Goal: Task Accomplishment & Management: Use online tool/utility

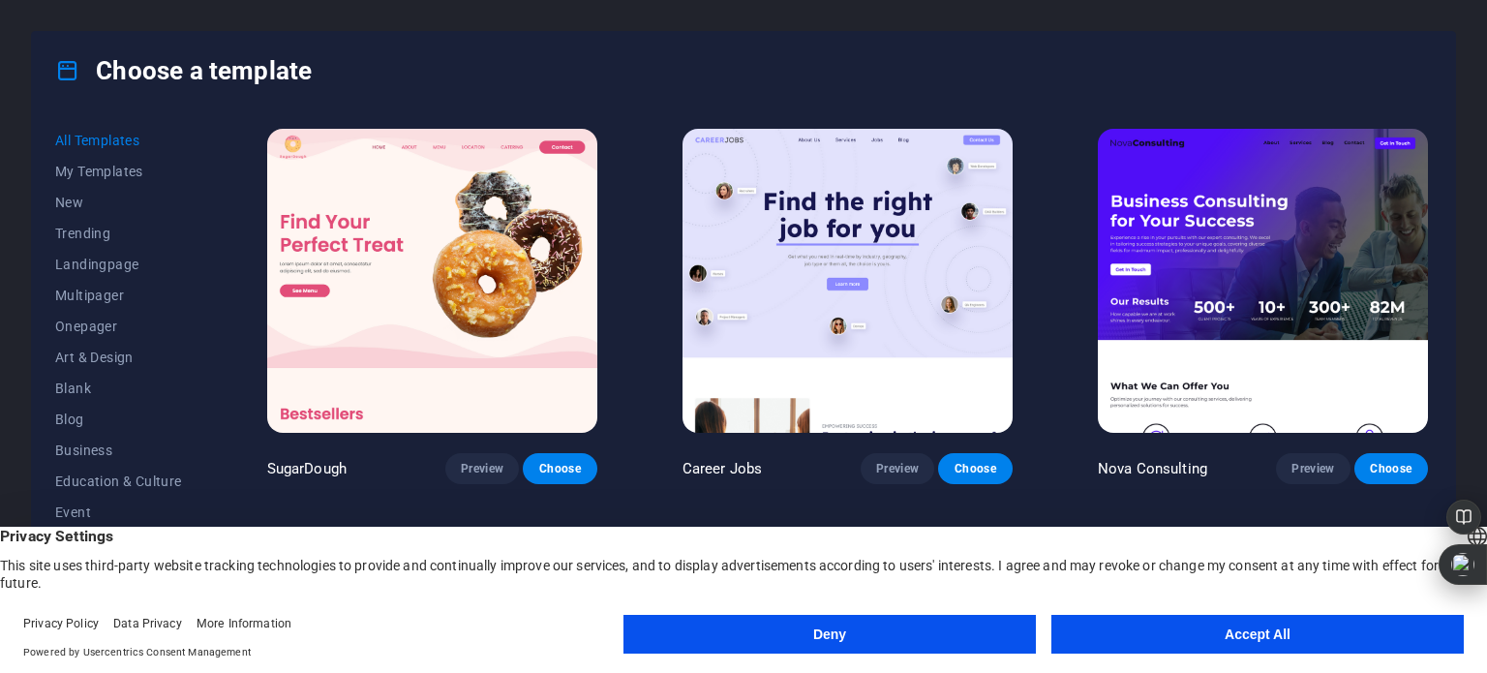
click at [1262, 632] on button "Accept All" at bounding box center [1257, 634] width 412 height 39
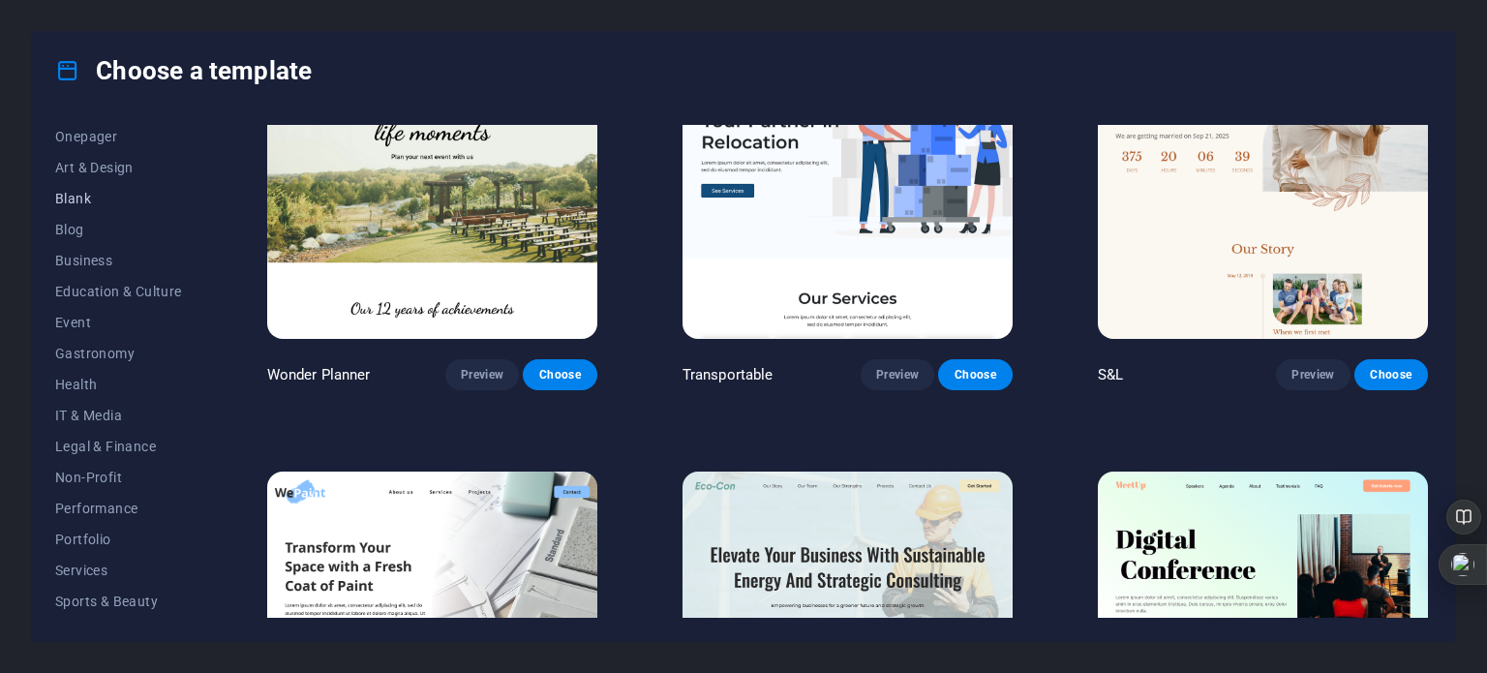
scroll to position [194, 0]
click at [85, 254] on span "Business" at bounding box center [118, 256] width 127 height 15
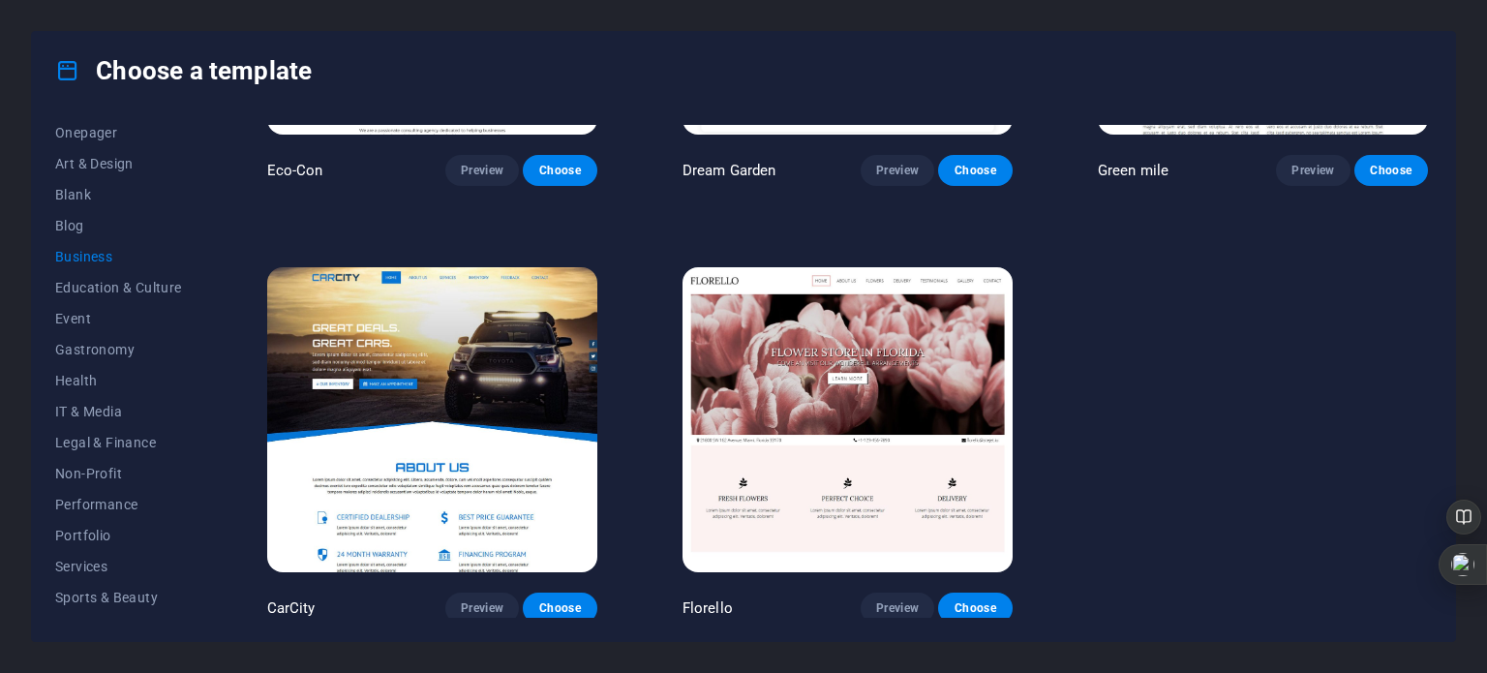
scroll to position [298, 0]
click at [107, 414] on span "IT & Media" at bounding box center [118, 411] width 127 height 15
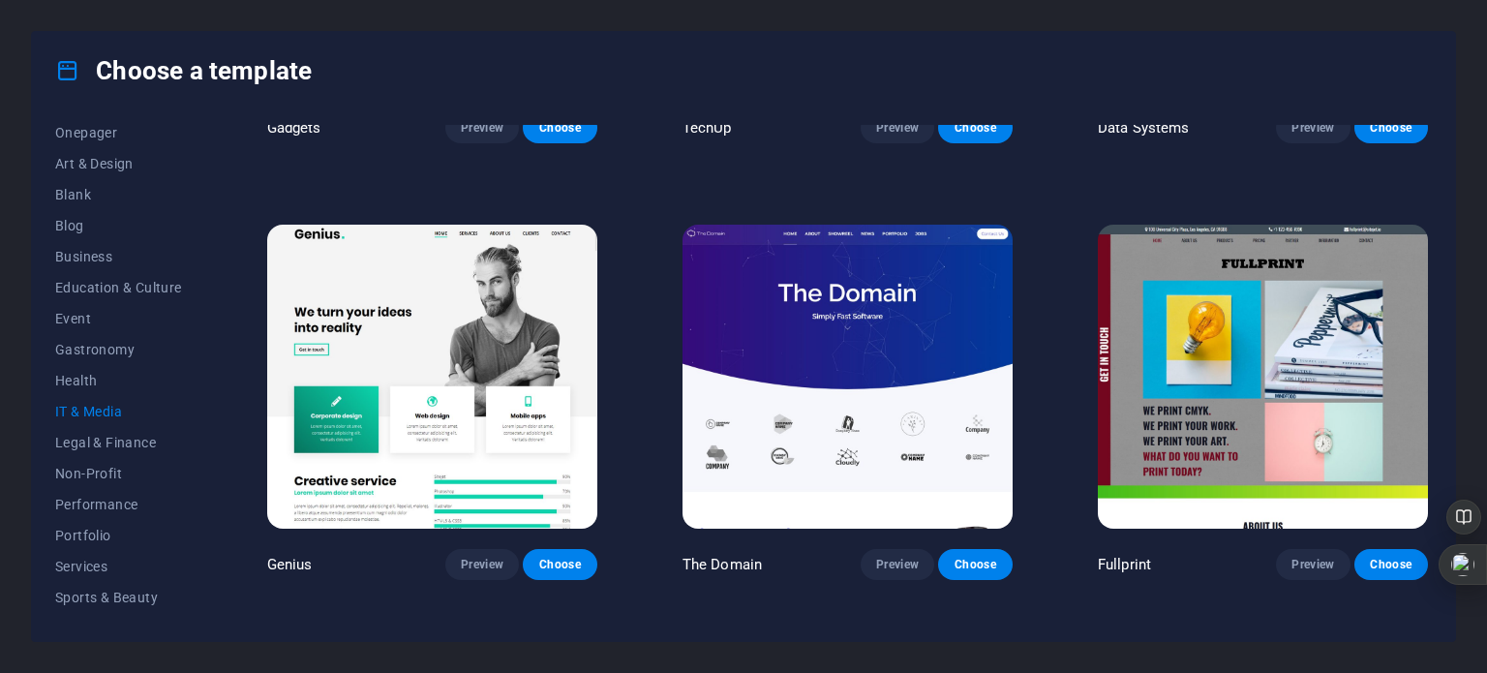
scroll to position [782, 0]
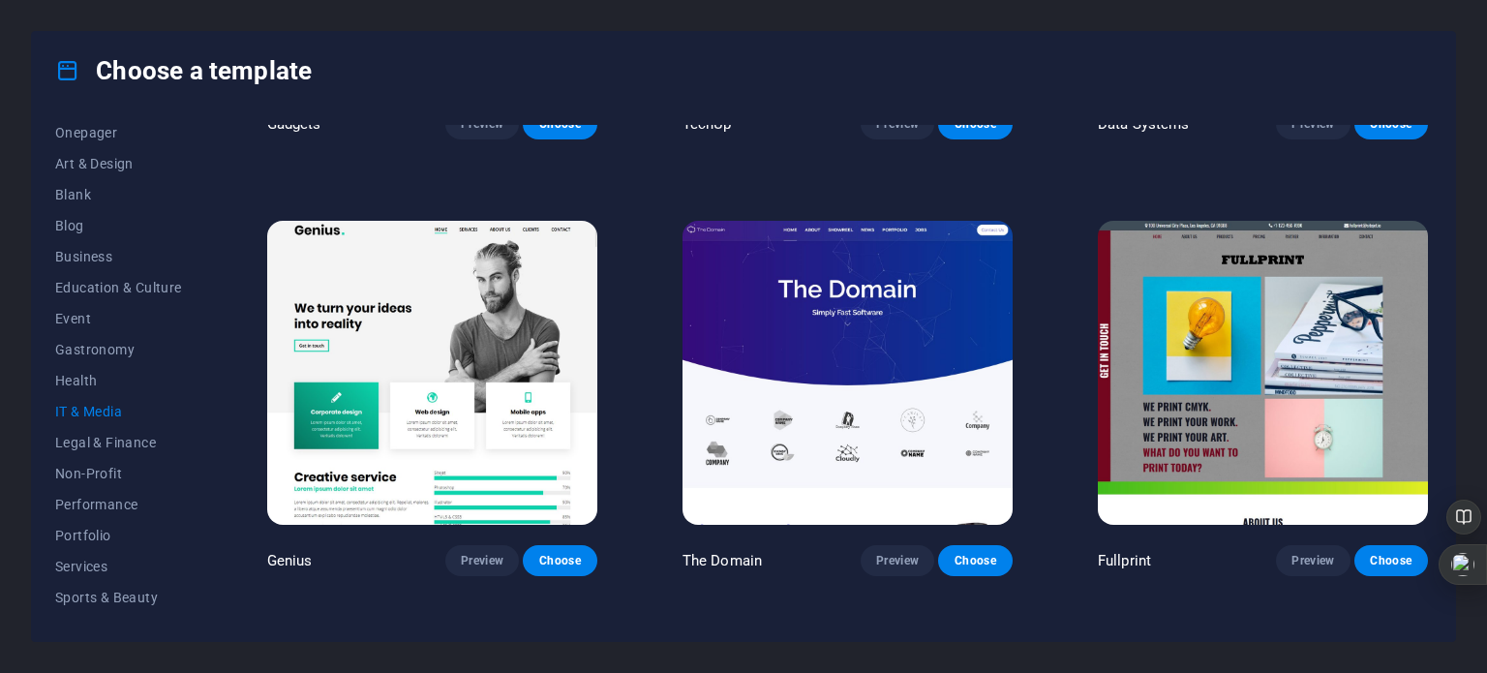
click at [767, 299] on img at bounding box center [847, 373] width 330 height 304
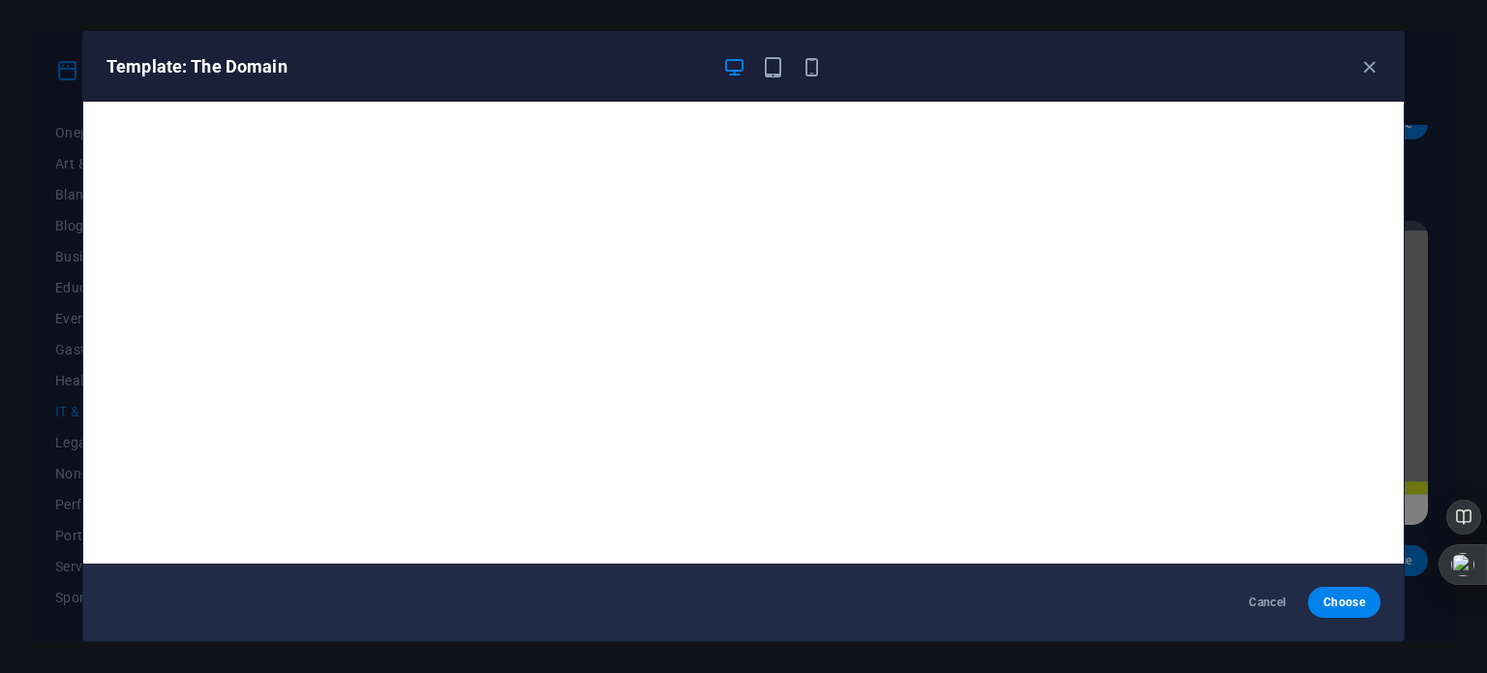
scroll to position [0, 0]
click at [1360, 70] on icon "button" at bounding box center [1369, 67] width 22 height 22
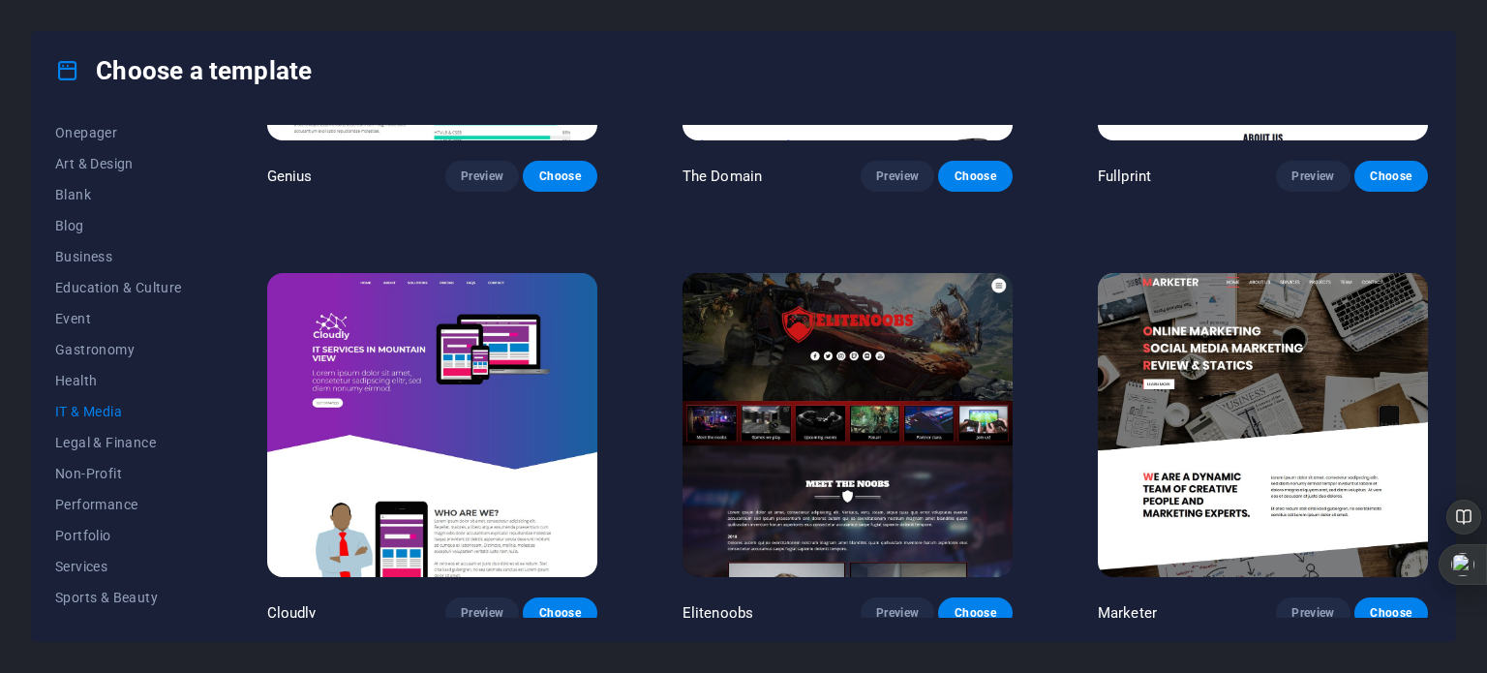
scroll to position [1169, 0]
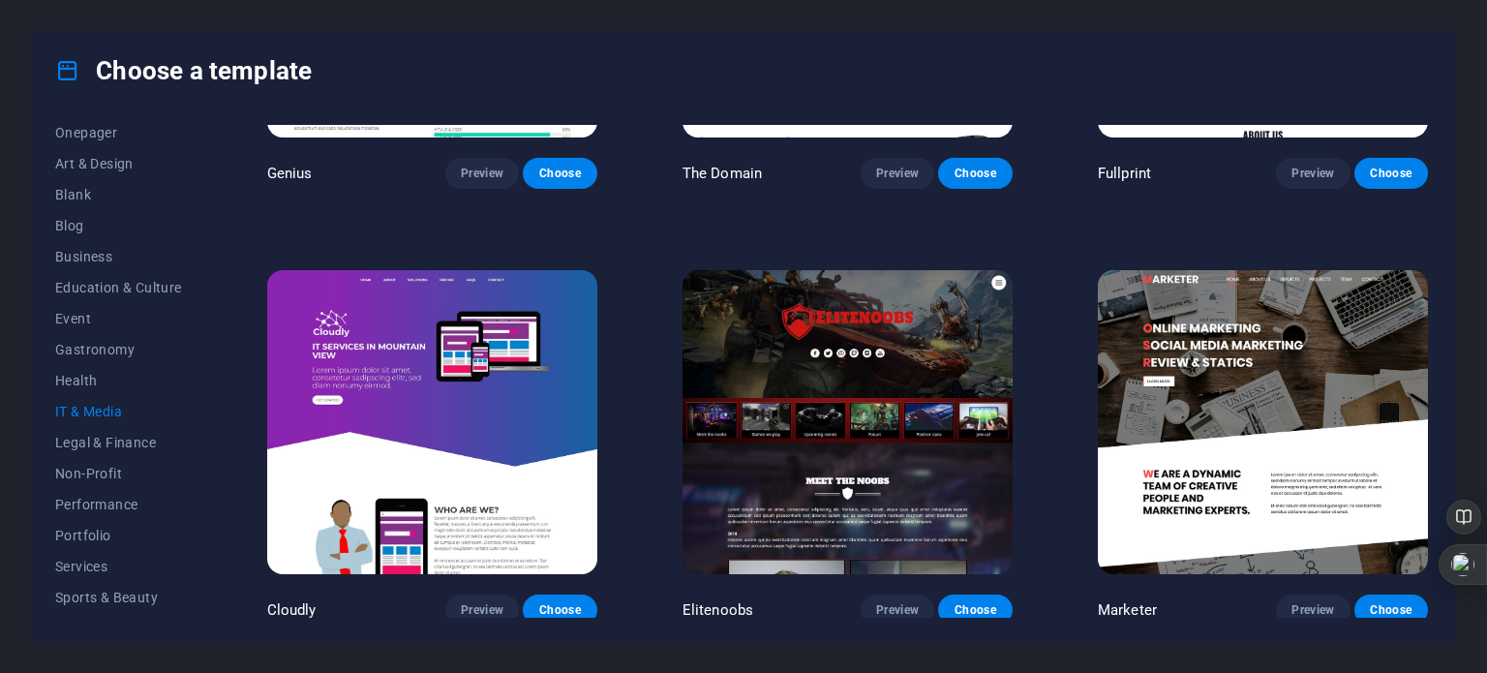
click at [529, 410] on img at bounding box center [432, 422] width 330 height 304
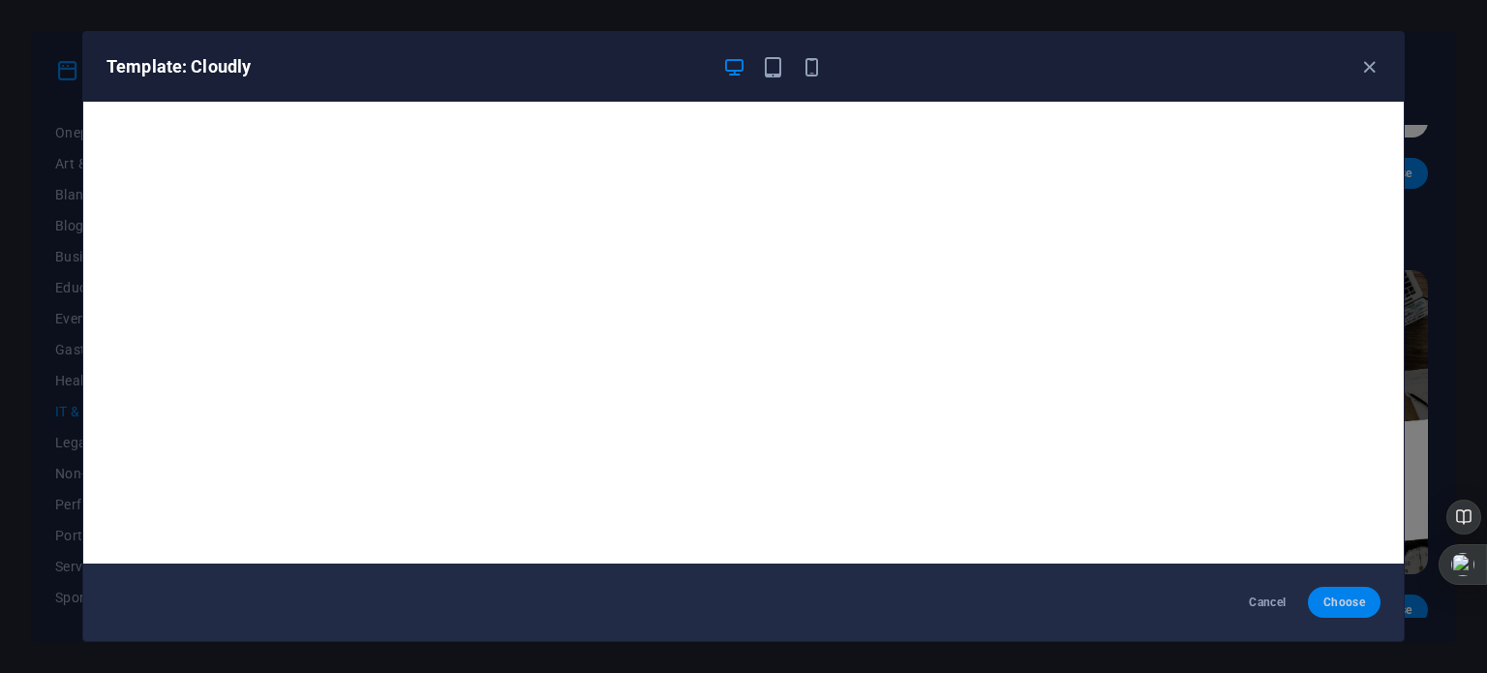
click at [1340, 599] on span "Choose" at bounding box center [1344, 601] width 42 height 15
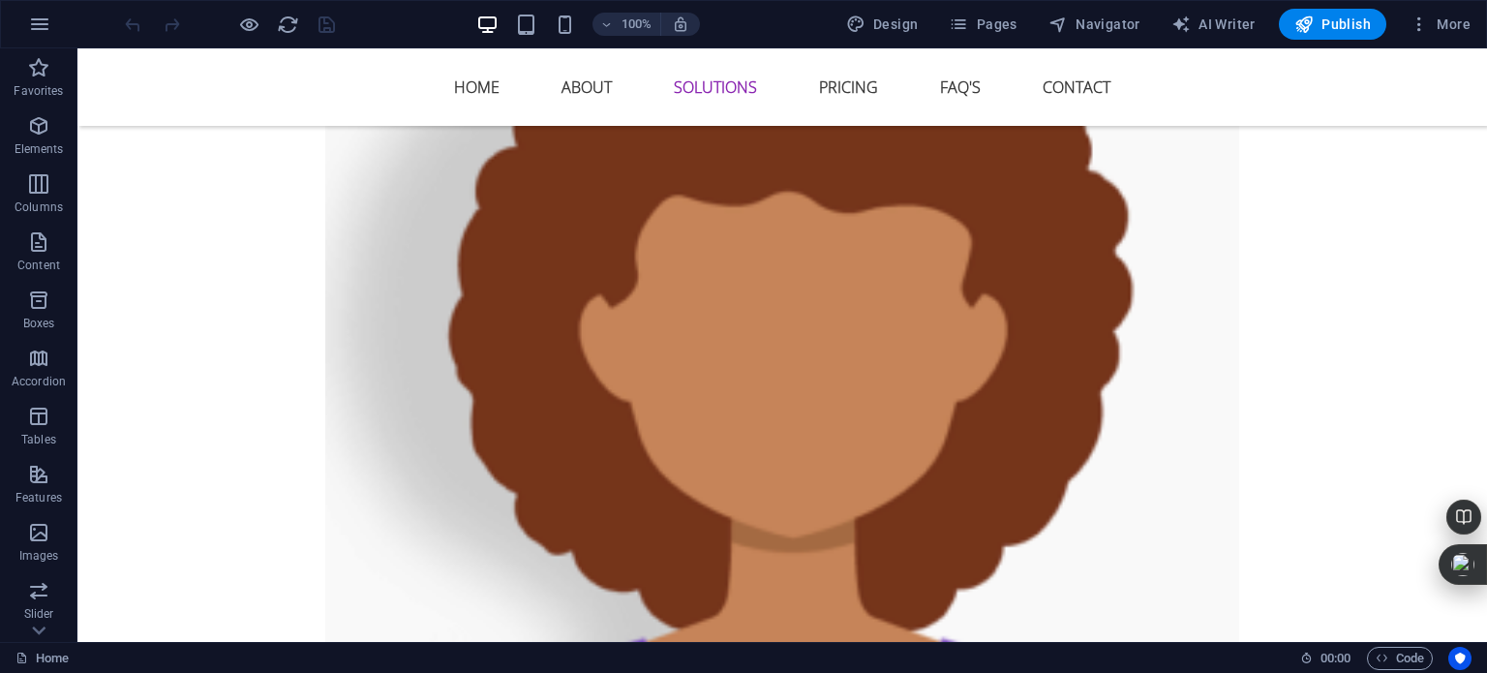
scroll to position [2821, 0]
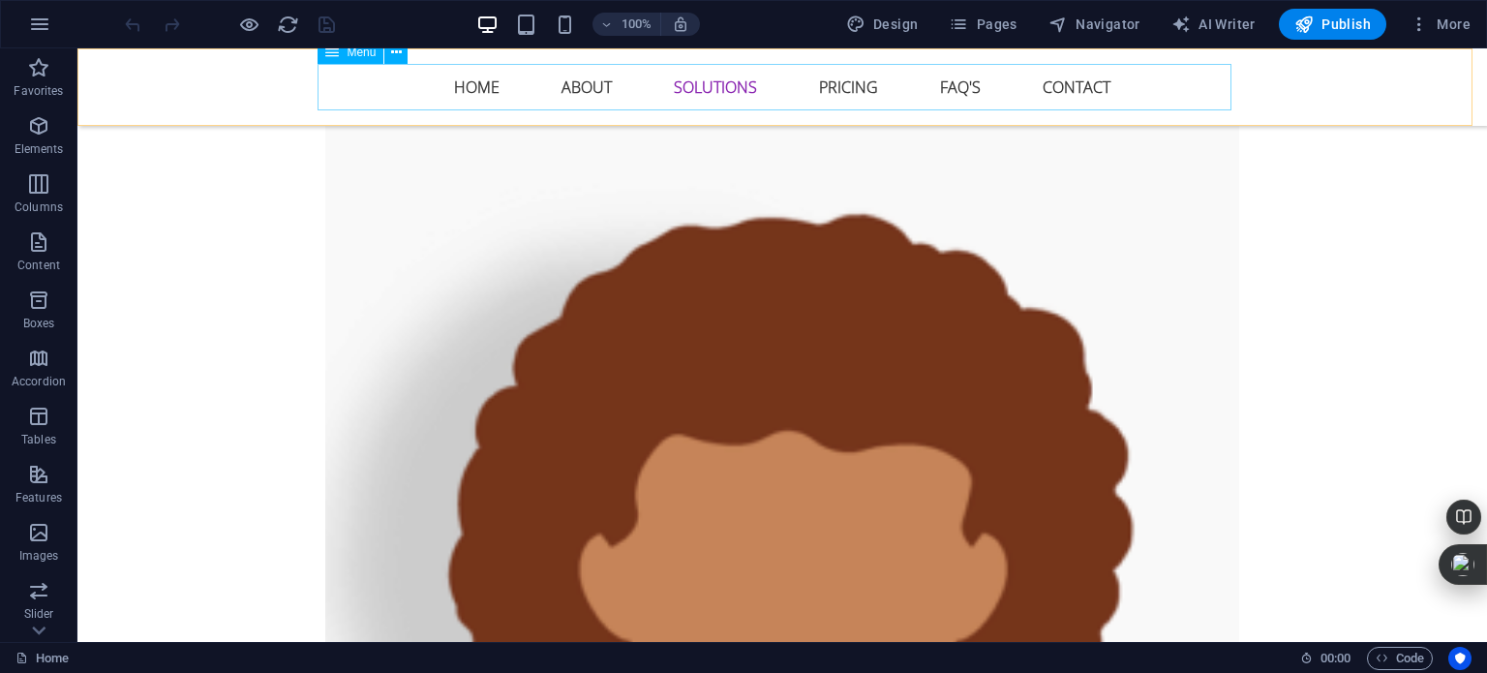
click at [1049, 83] on nav "Home About Solutions Pricing FAQ's Contact" at bounding box center [782, 87] width 914 height 46
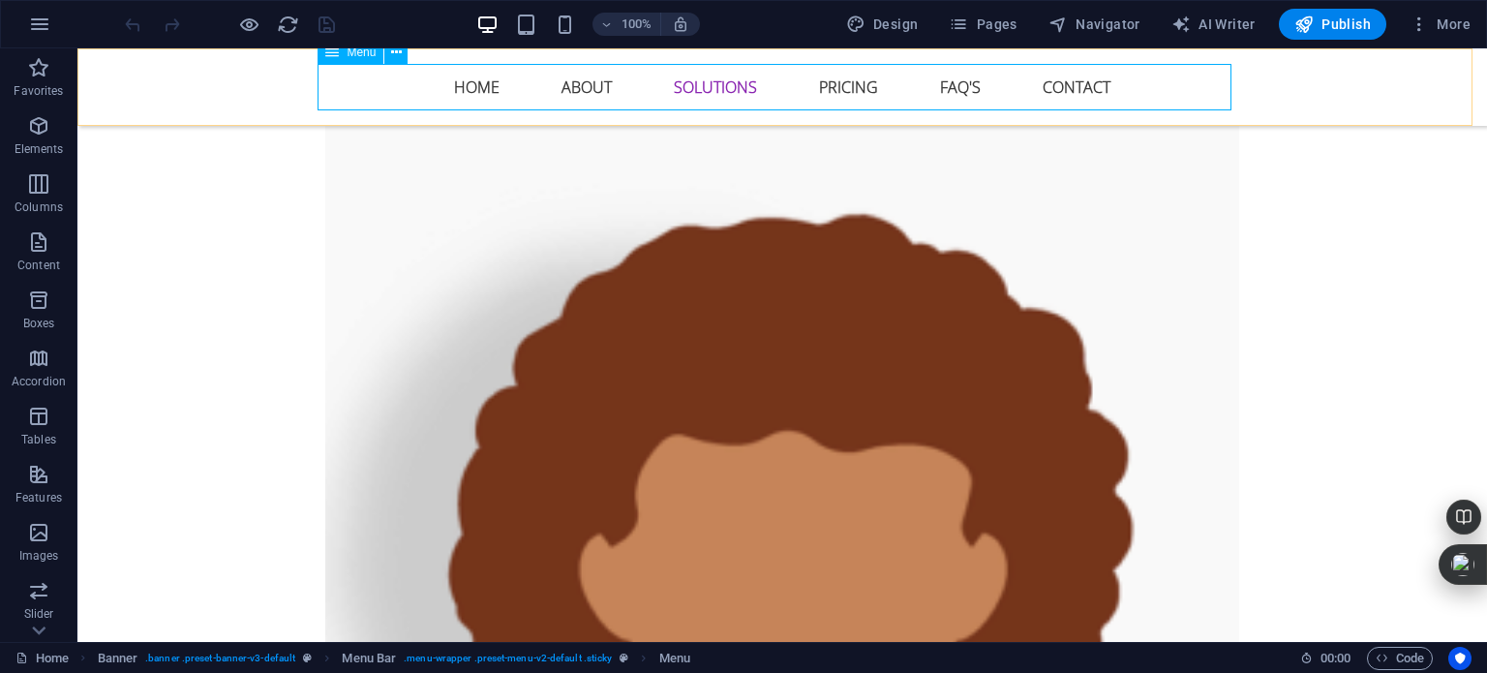
drag, startPoint x: 716, startPoint y: 84, endPoint x: 820, endPoint y: 104, distance: 105.4
click at [717, 83] on nav "Home About Solutions Pricing FAQ's Contact" at bounding box center [782, 87] width 914 height 46
click at [831, 89] on nav "Home About Solutions Pricing FAQ's Contact" at bounding box center [782, 87] width 914 height 46
click at [935, 80] on nav "Home About Solutions Pricing FAQ's Contact" at bounding box center [782, 87] width 914 height 46
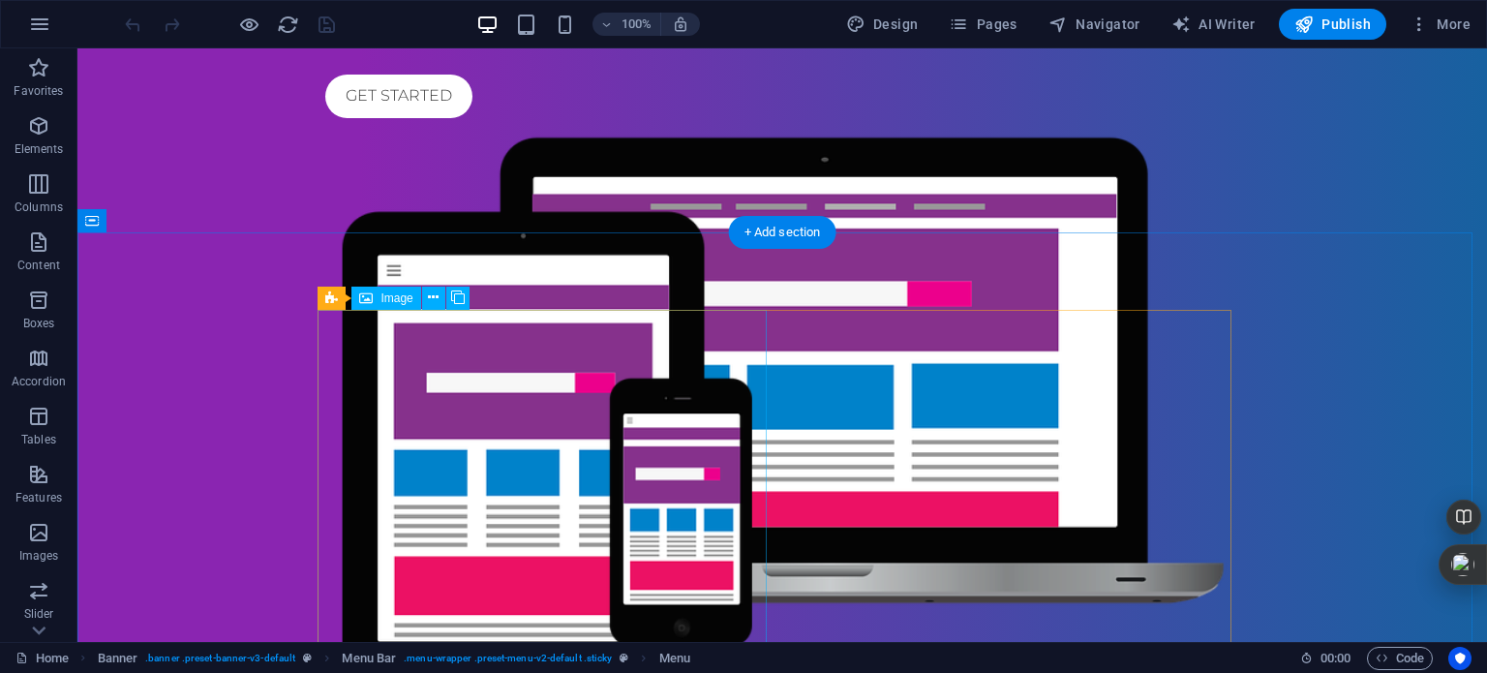
scroll to position [0, 0]
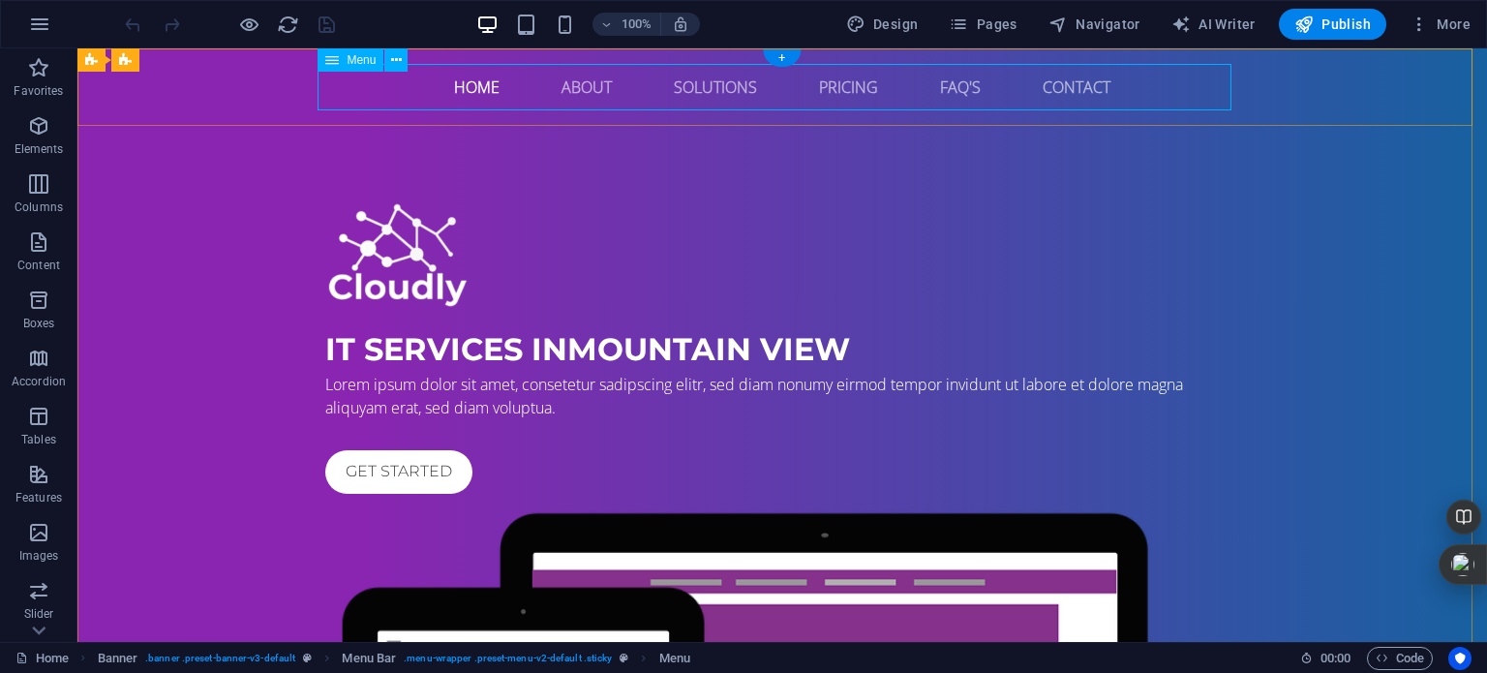
click at [467, 88] on nav "Home About Solutions Pricing FAQ's Contact" at bounding box center [782, 87] width 914 height 46
click at [577, 74] on nav "Home About Solutions Pricing FAQ's Contact" at bounding box center [782, 87] width 914 height 46
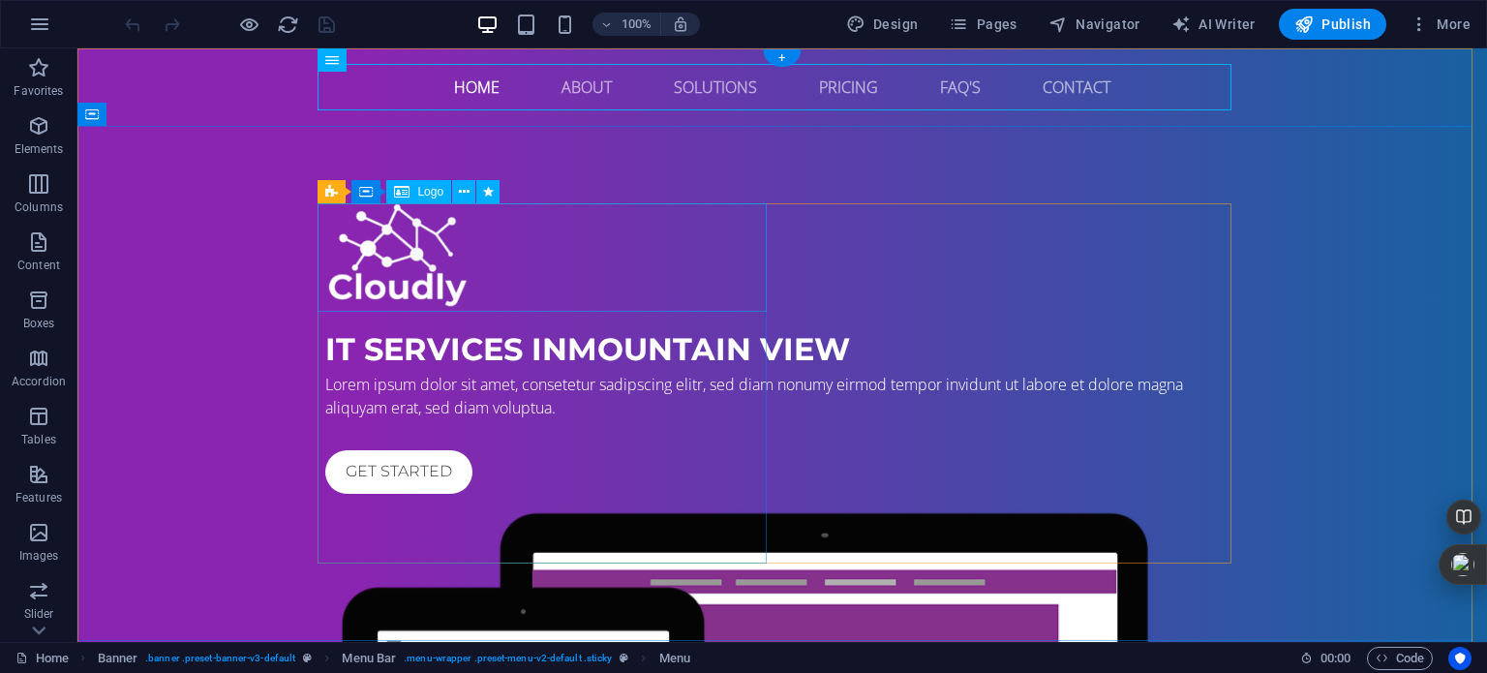
click at [735, 255] on div at bounding box center [782, 256] width 914 height 107
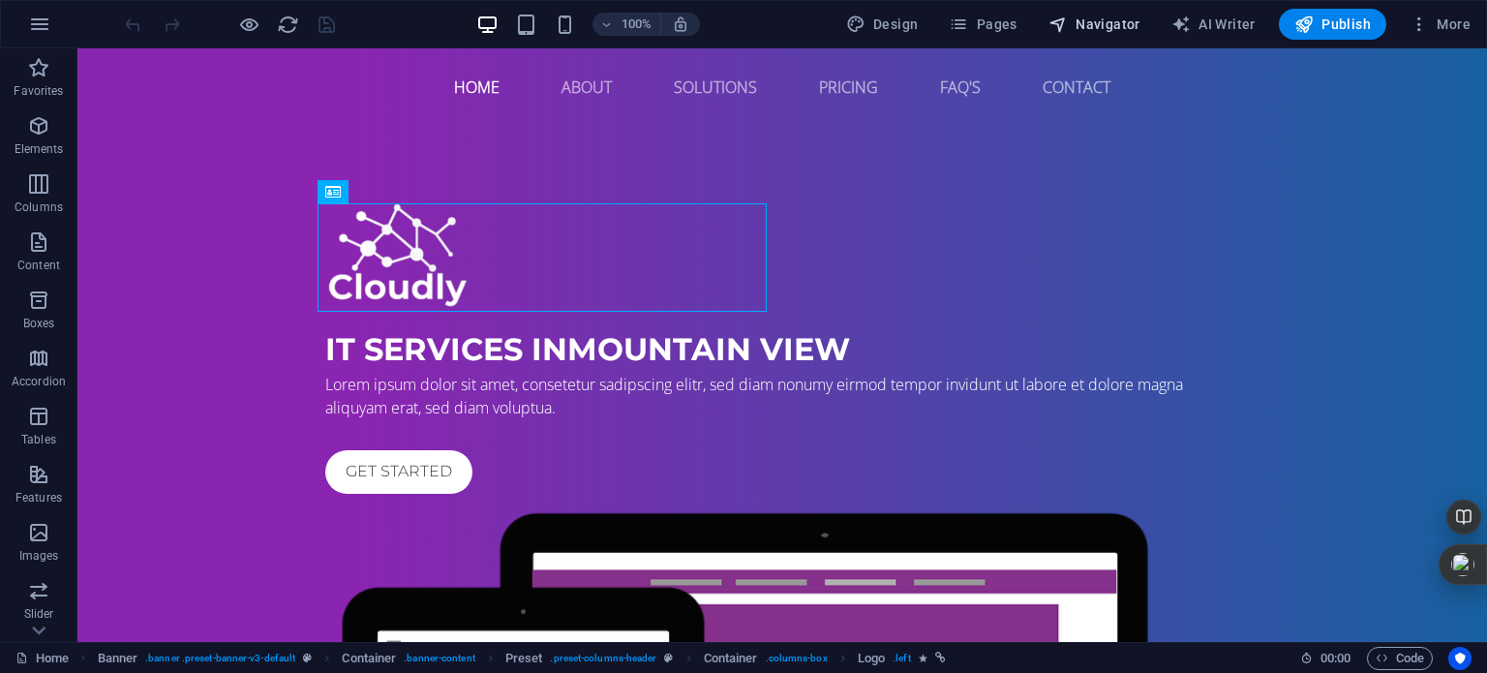
click at [1132, 18] on span "Navigator" at bounding box center [1094, 24] width 92 height 19
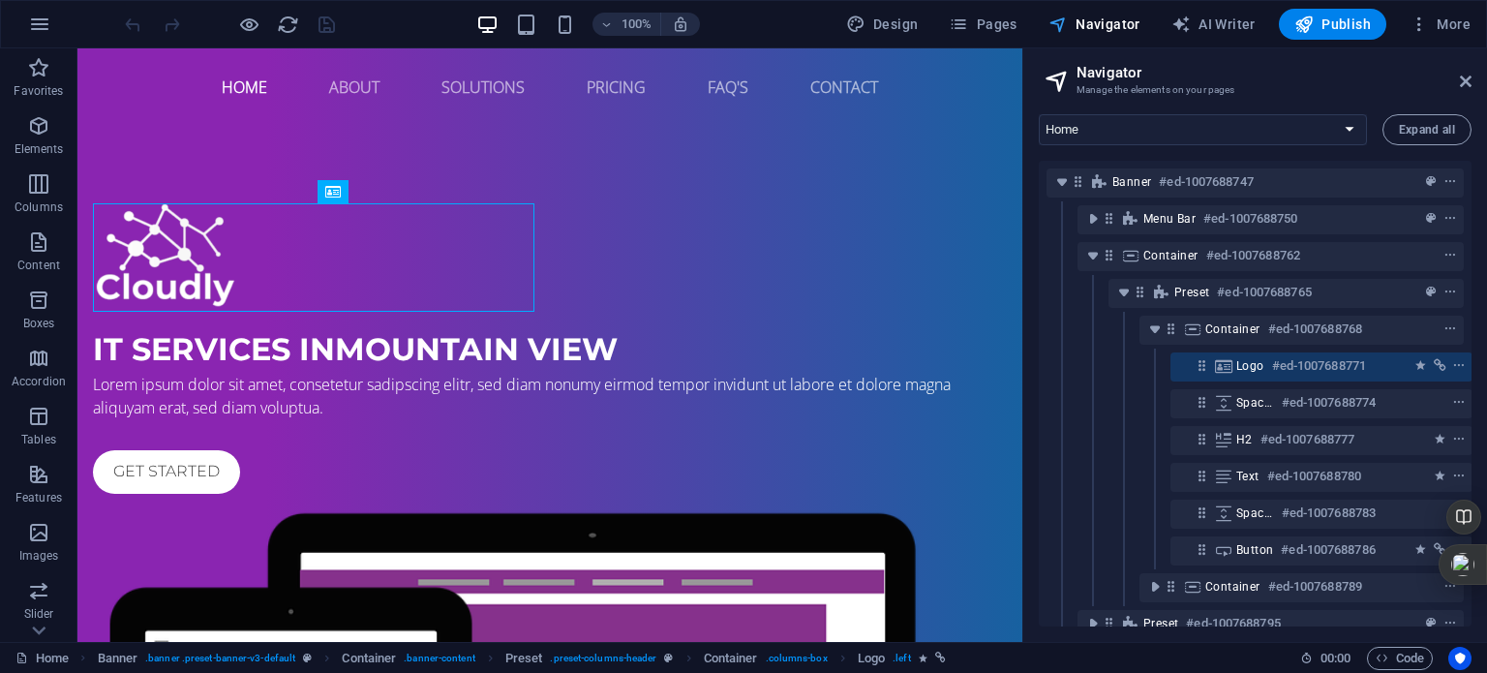
scroll to position [0, 4]
click at [616, 86] on nav "Home About Solutions Pricing FAQ's Contact" at bounding box center [550, 87] width 914 height 46
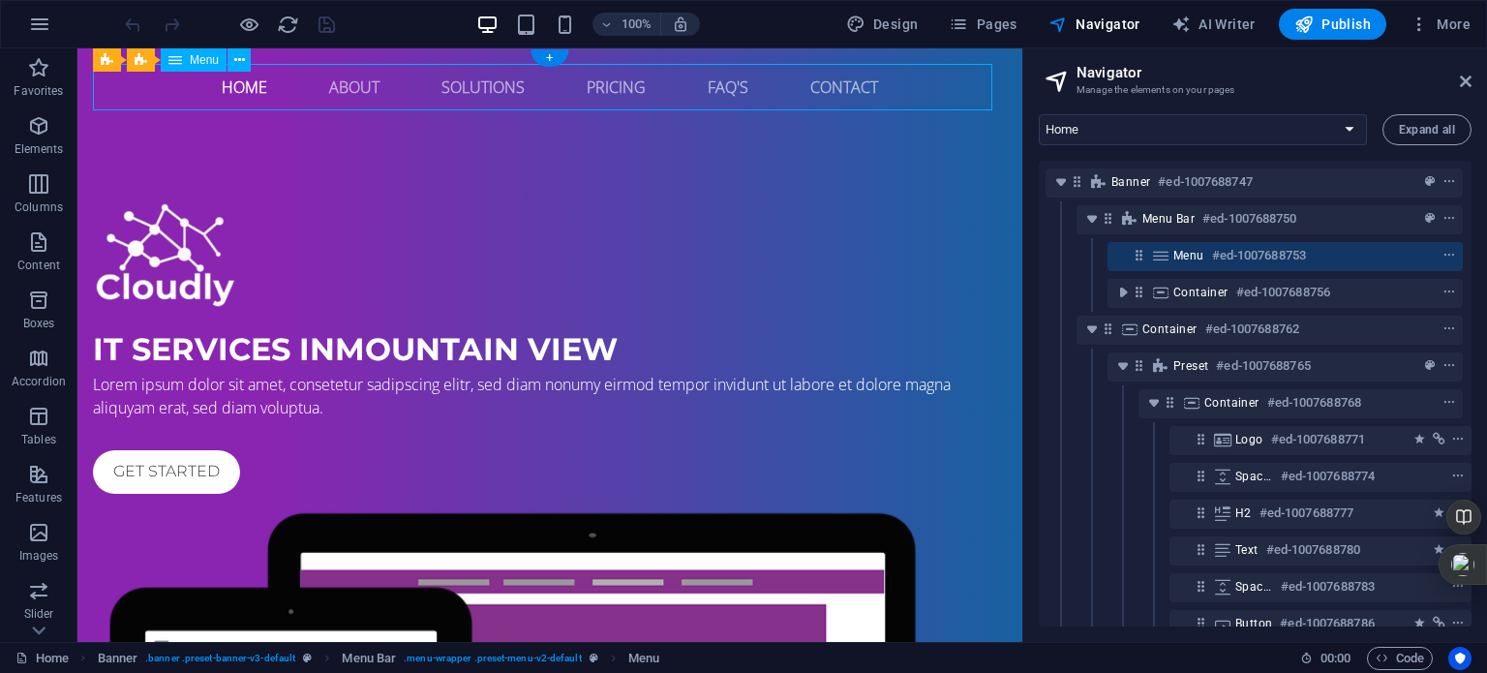
click at [616, 86] on nav "Home About Solutions Pricing FAQ's Contact" at bounding box center [550, 87] width 914 height 46
click at [1164, 255] on icon at bounding box center [1160, 255] width 21 height 15
click at [1442, 255] on icon "context-menu" at bounding box center [1449, 256] width 14 height 14
click at [1160, 251] on icon at bounding box center [1160, 255] width 21 height 15
click at [1134, 255] on icon at bounding box center [1139, 255] width 16 height 16
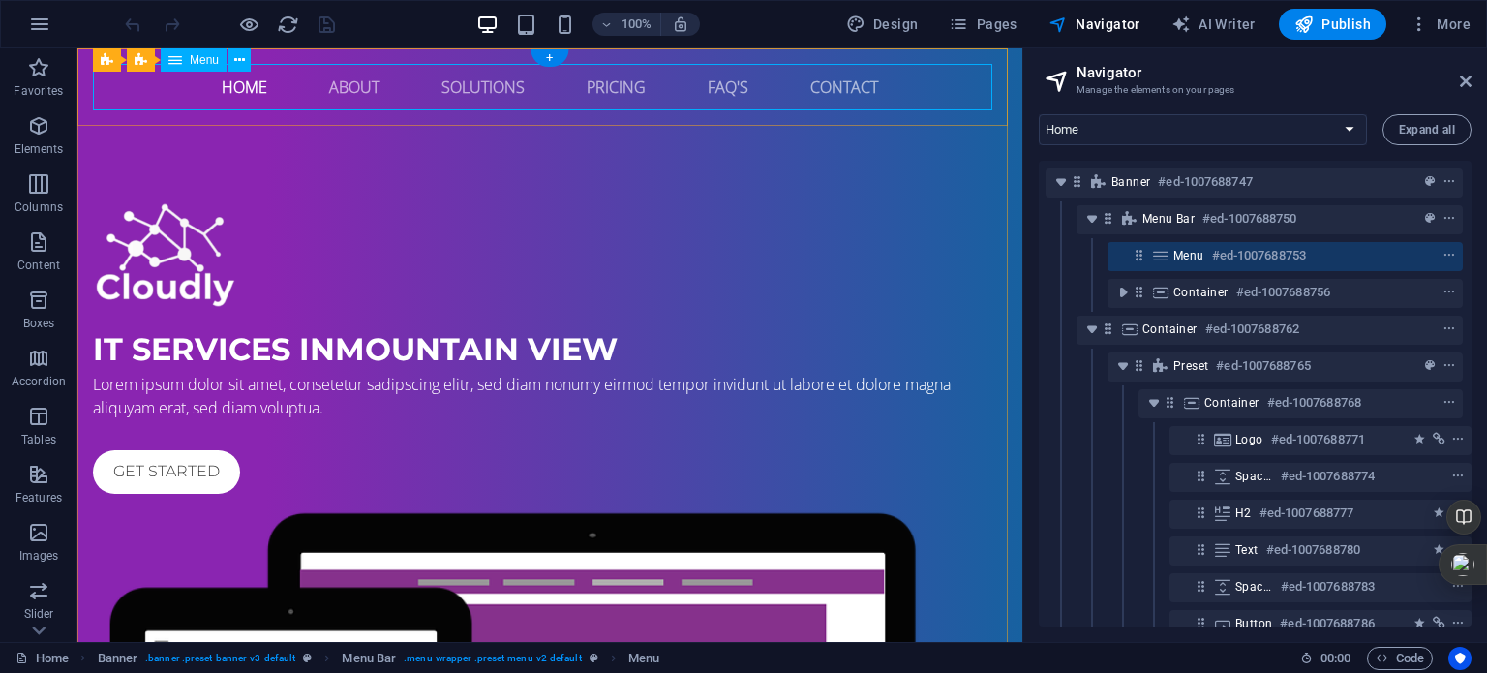
click at [1136, 255] on icon at bounding box center [1139, 255] width 16 height 16
click at [1447, 252] on icon "context-menu" at bounding box center [1449, 256] width 14 height 14
click at [816, 83] on nav "Home About Solutions Pricing FAQ's Contact" at bounding box center [550, 87] width 914 height 46
click at [427, 73] on nav "Home About Solutions Pricing FAQ's Contact" at bounding box center [550, 87] width 914 height 46
click at [345, 90] on nav "Home About Solutions Pricing FAQ's Contact" at bounding box center [550, 87] width 914 height 46
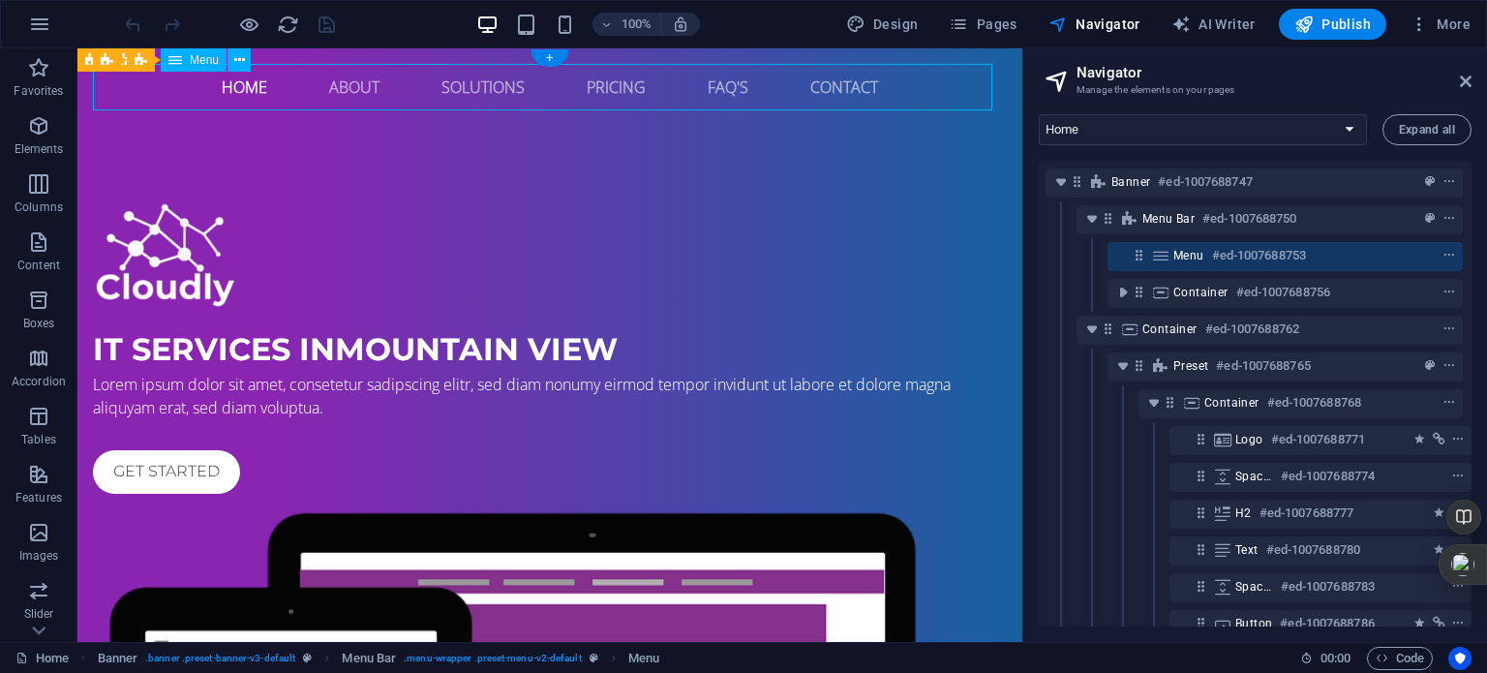
click at [345, 91] on nav "Home About Solutions Pricing FAQ's Contact" at bounding box center [550, 87] width 914 height 46
click at [232, 77] on nav "Home About Solutions Pricing FAQ's Contact" at bounding box center [550, 87] width 914 height 46
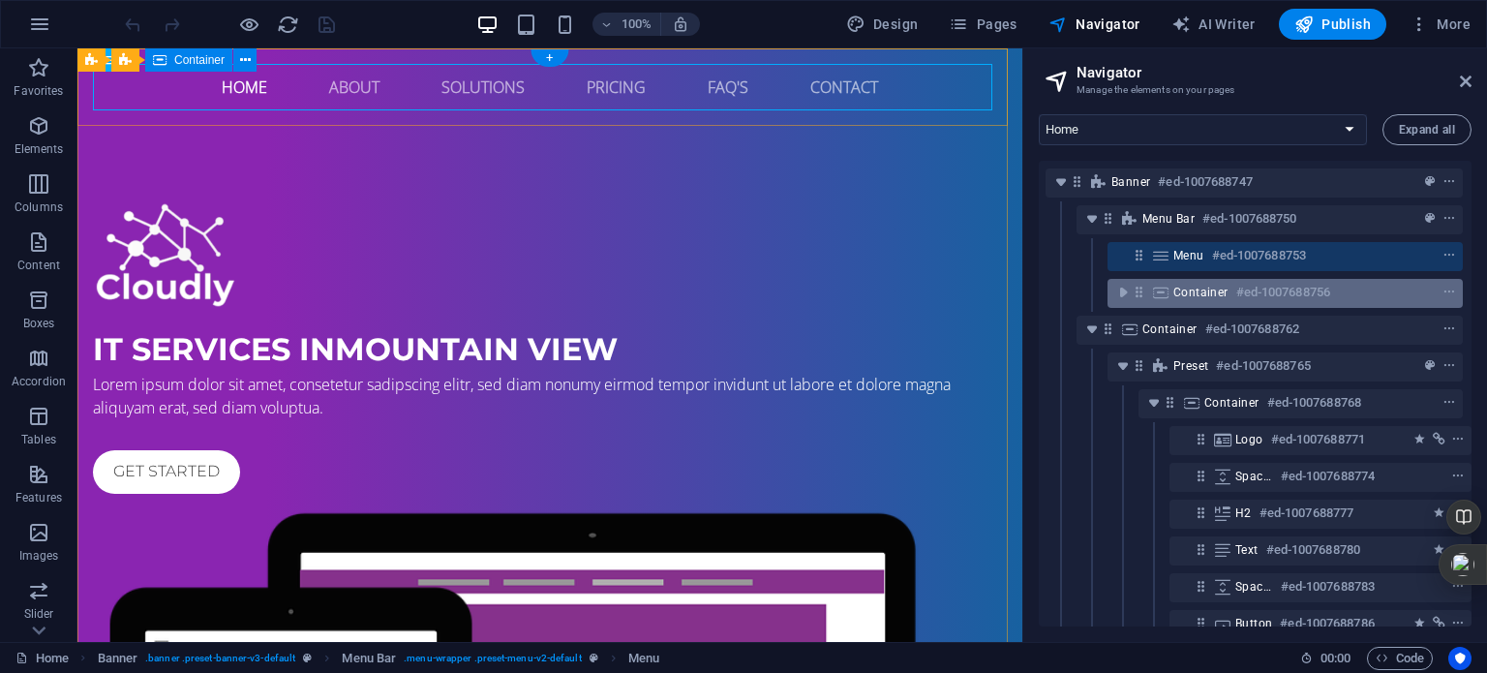
click at [1193, 290] on span "Container" at bounding box center [1200, 292] width 55 height 15
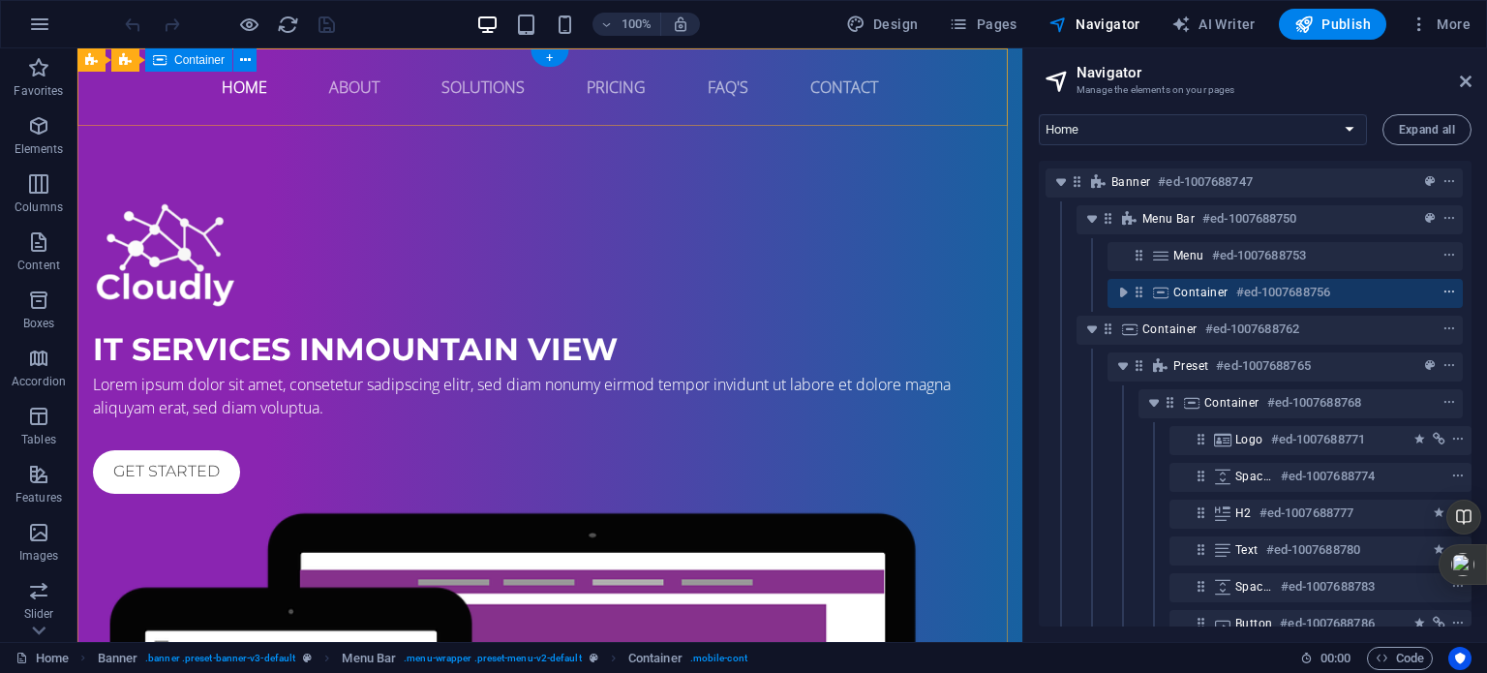
click at [1448, 291] on span "context-menu" at bounding box center [1448, 293] width 19 height 14
click at [1459, 22] on span "More" at bounding box center [1439, 24] width 61 height 19
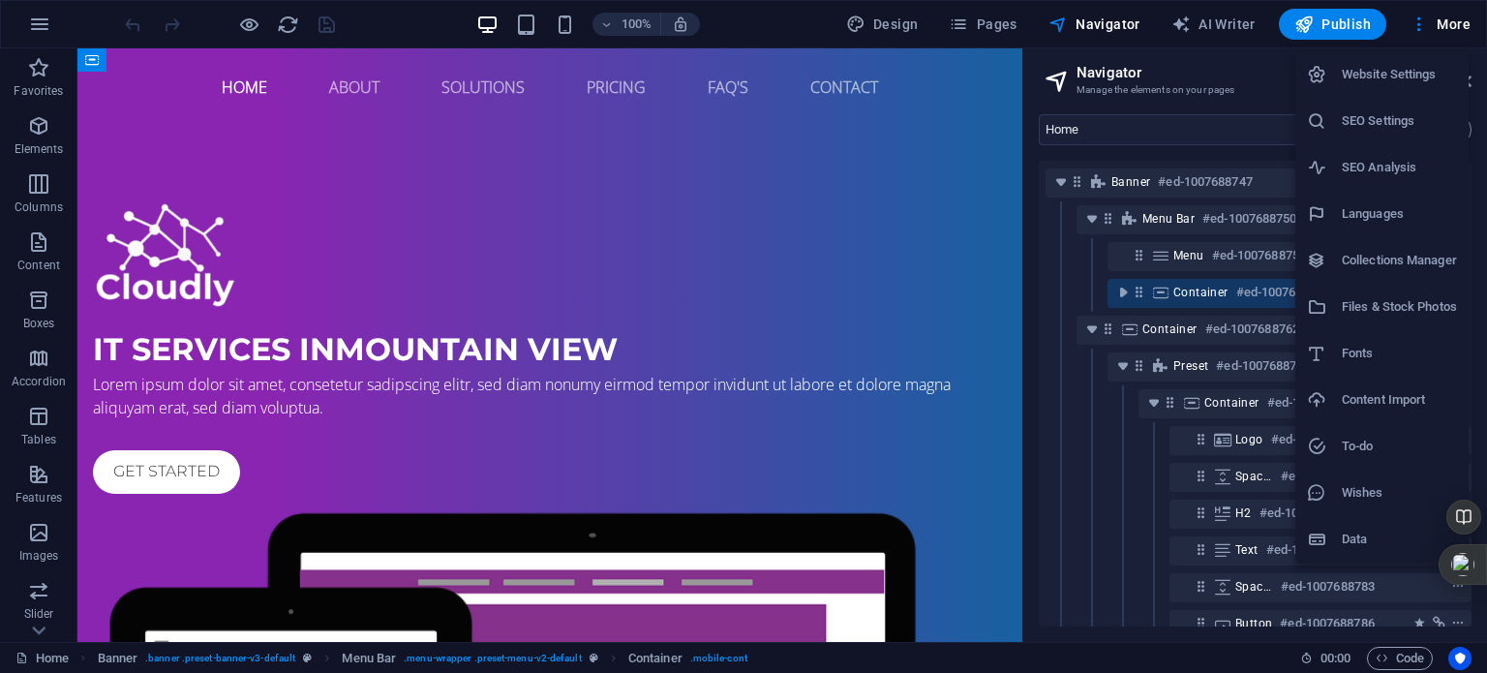
click at [1195, 255] on div at bounding box center [743, 336] width 1487 height 673
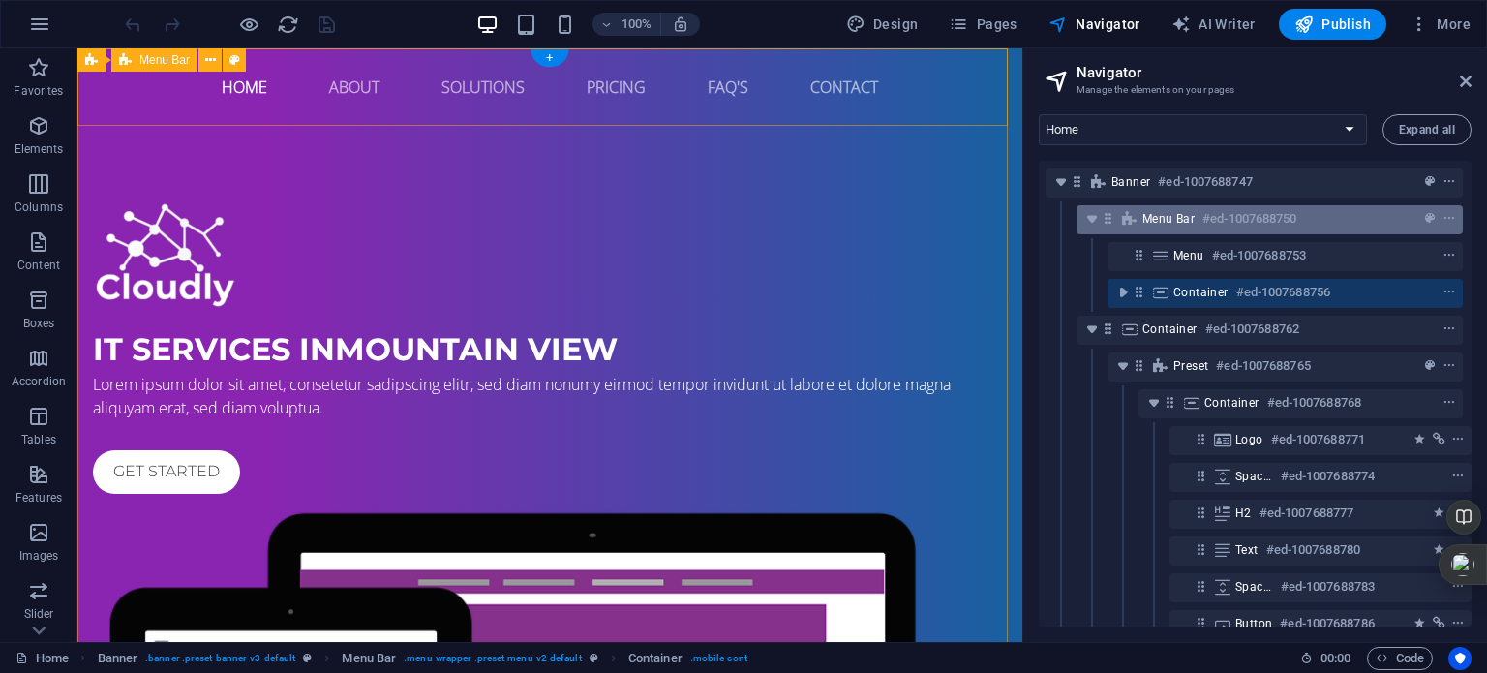
click at [1230, 218] on h6 "#ed-1007688750" at bounding box center [1249, 218] width 94 height 23
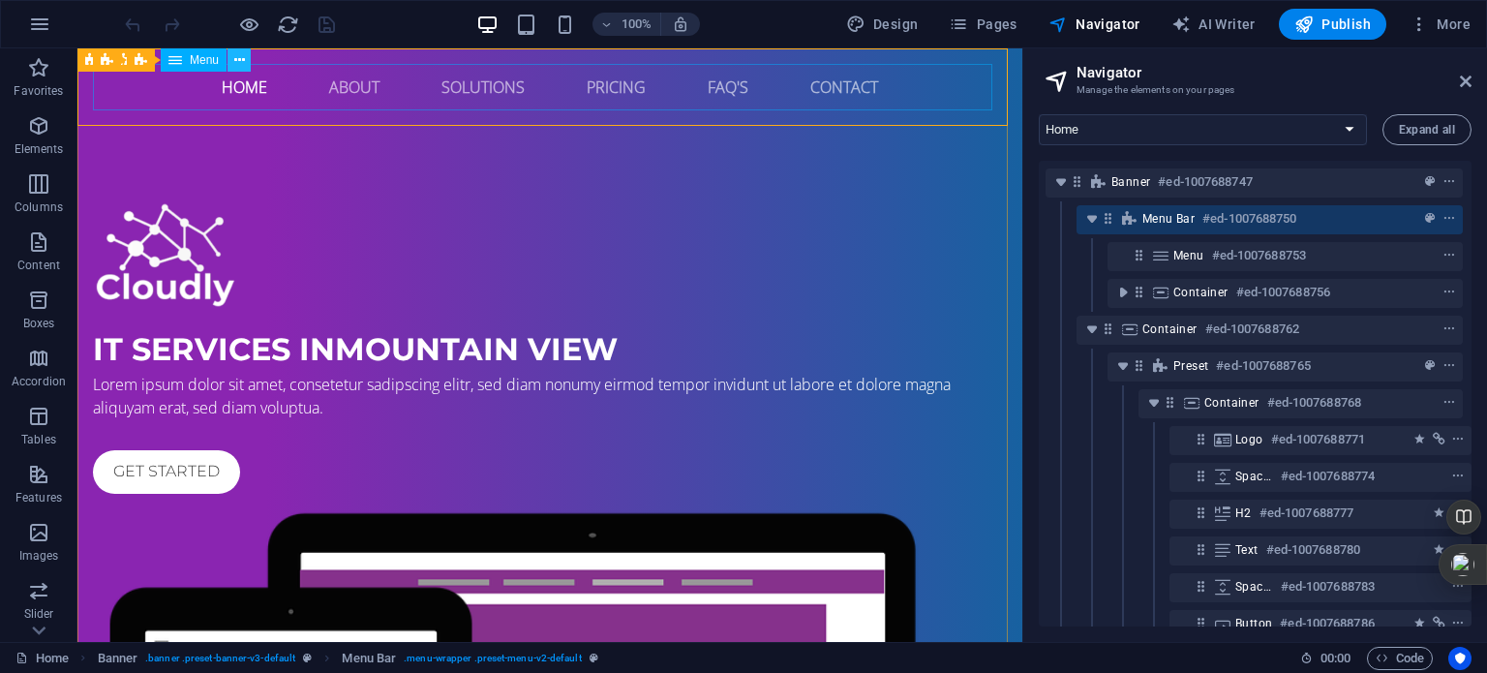
click at [235, 52] on icon at bounding box center [239, 60] width 11 height 20
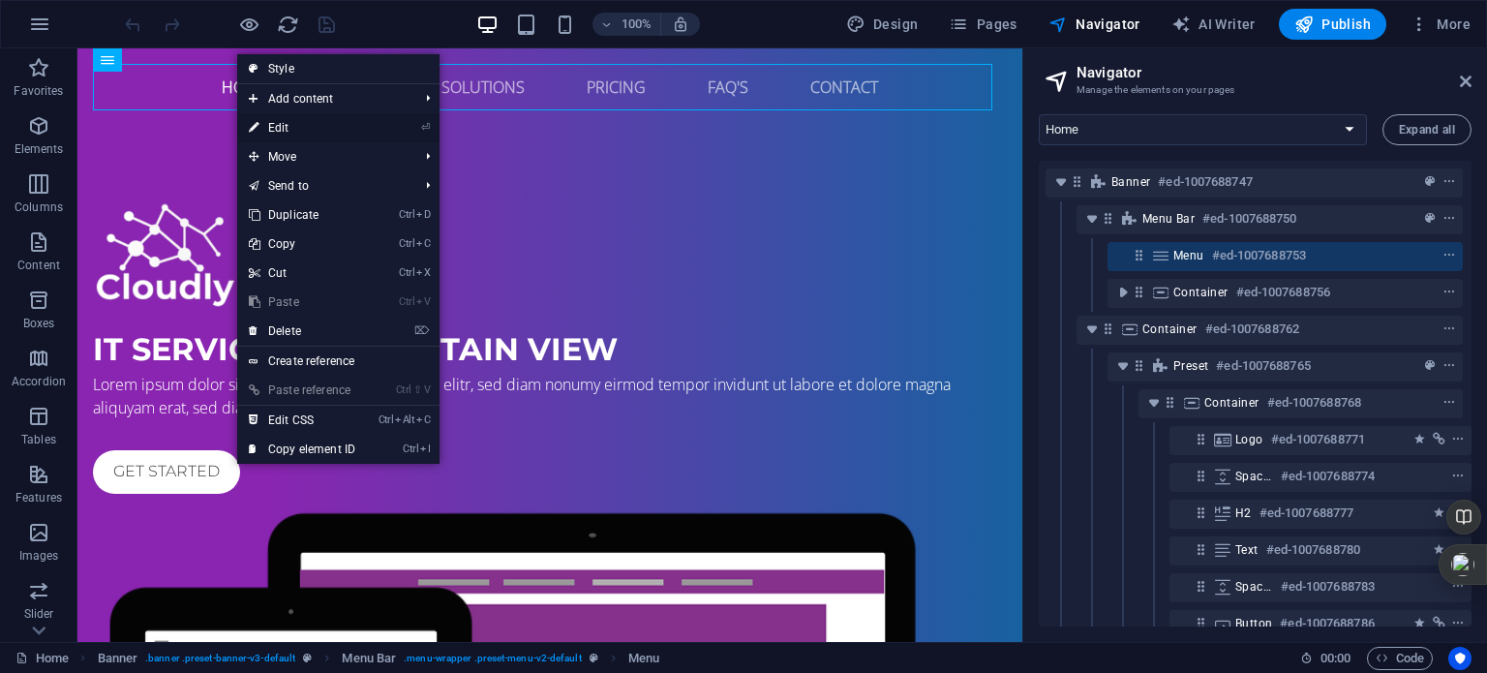
click at [305, 122] on link "⏎ Edit" at bounding box center [302, 127] width 130 height 29
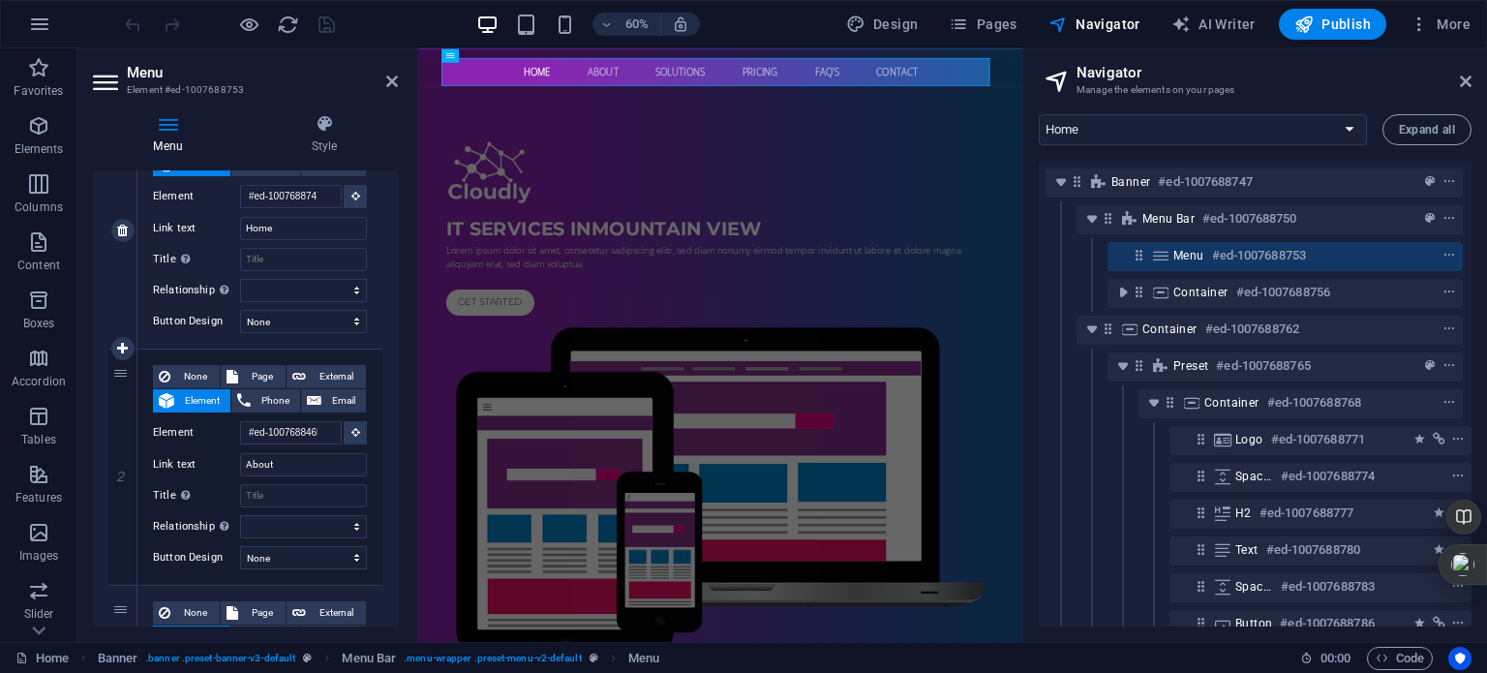
scroll to position [0, 0]
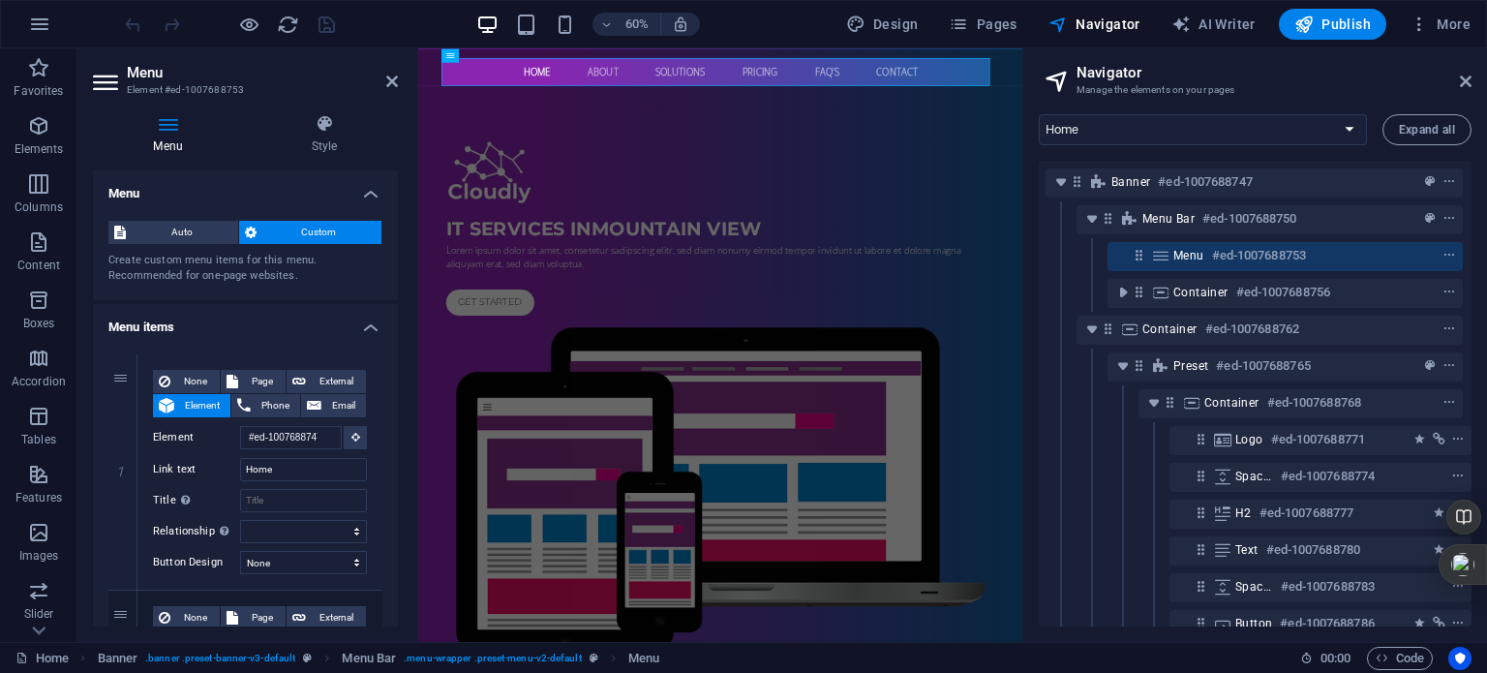
drag, startPoint x: 372, startPoint y: 192, endPoint x: 416, endPoint y: 253, distance: 75.5
click at [372, 191] on h4 "Menu" at bounding box center [245, 187] width 305 height 35
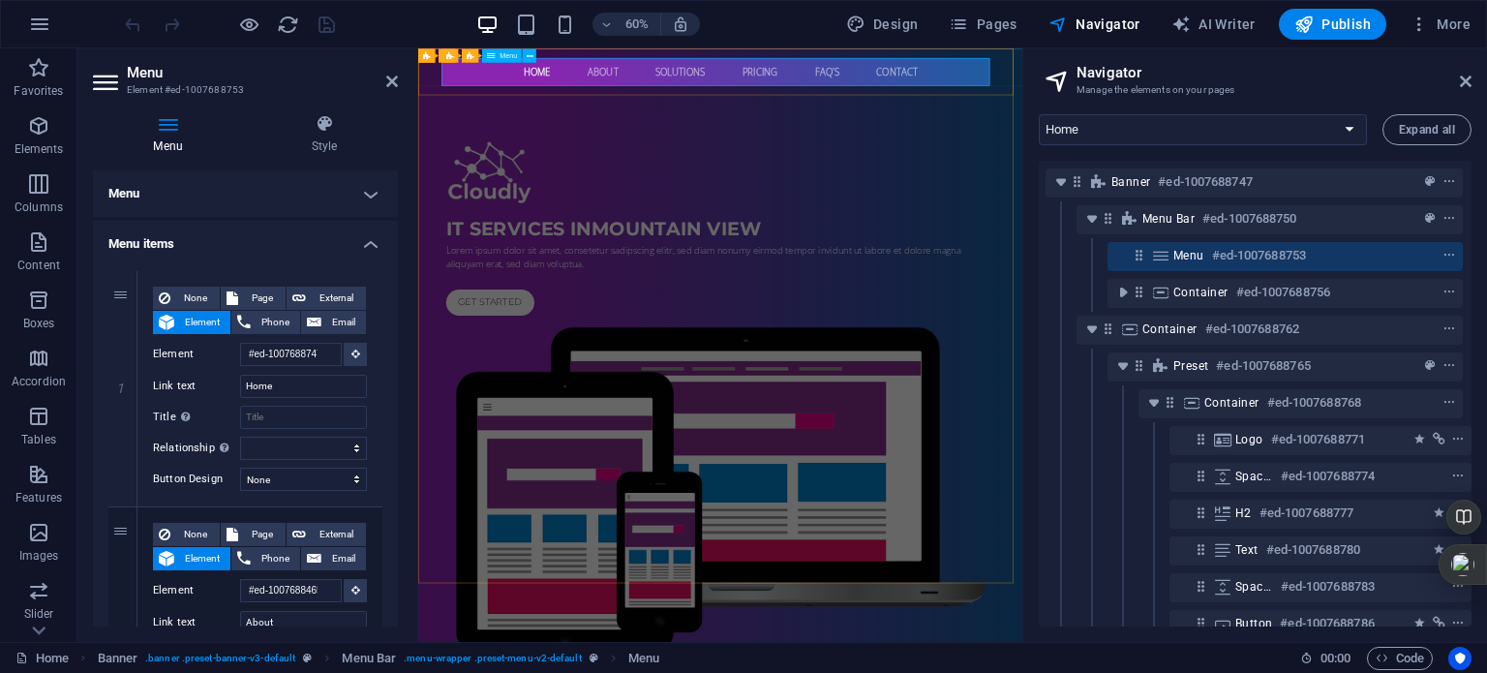
click at [613, 92] on nav "Home About Solutions Pricing FAQ's Contact" at bounding box center [922, 87] width 914 height 46
drag, startPoint x: 734, startPoint y: 83, endPoint x: 771, endPoint y: 84, distance: 36.8
click at [741, 82] on nav "Home About Solutions Pricing FAQ's Contact" at bounding box center [922, 87] width 914 height 46
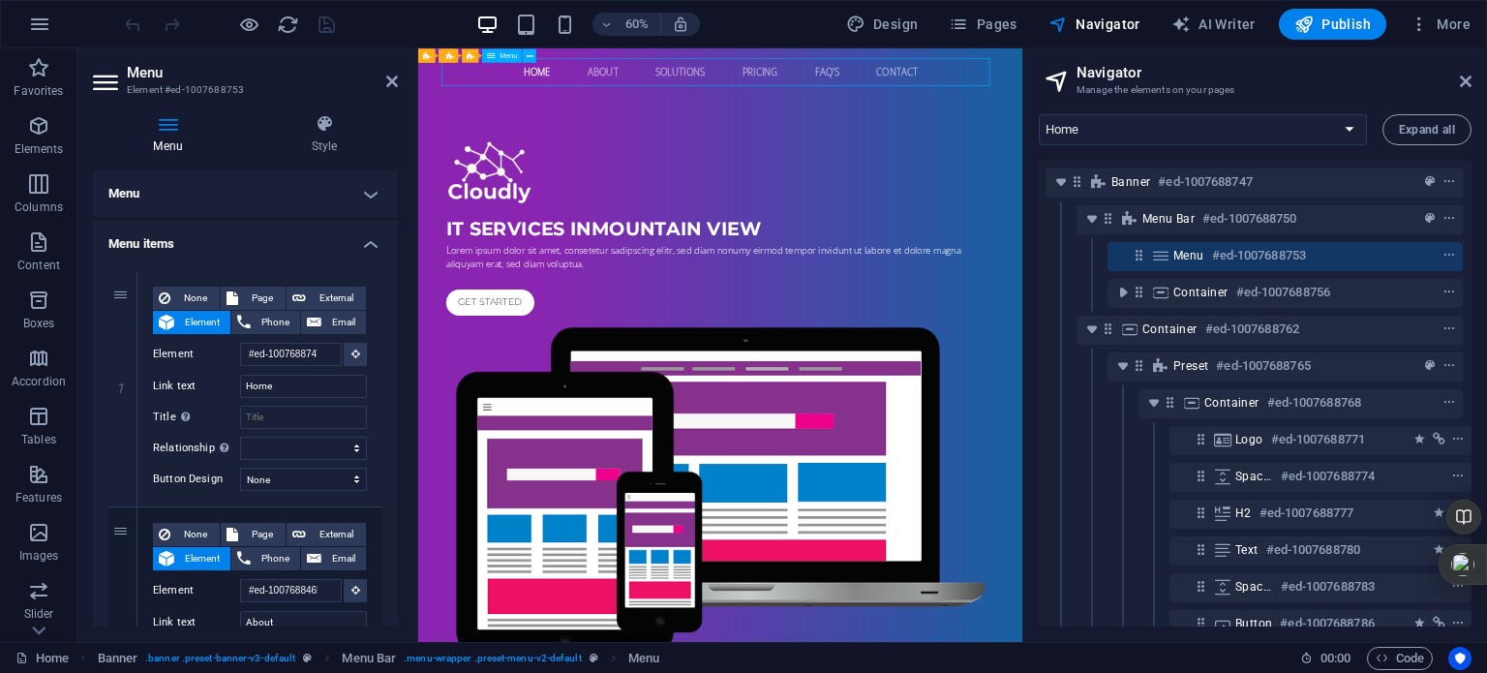
click at [861, 84] on nav "Home About Solutions Pricing FAQ's Contact" at bounding box center [922, 87] width 914 height 46
drag, startPoint x: 993, startPoint y: 87, endPoint x: 988, endPoint y: 106, distance: 20.0
click at [993, 86] on nav "Home About Solutions Pricing FAQ's Contact" at bounding box center [922, 87] width 914 height 46
